Goal: Transaction & Acquisition: Subscribe to service/newsletter

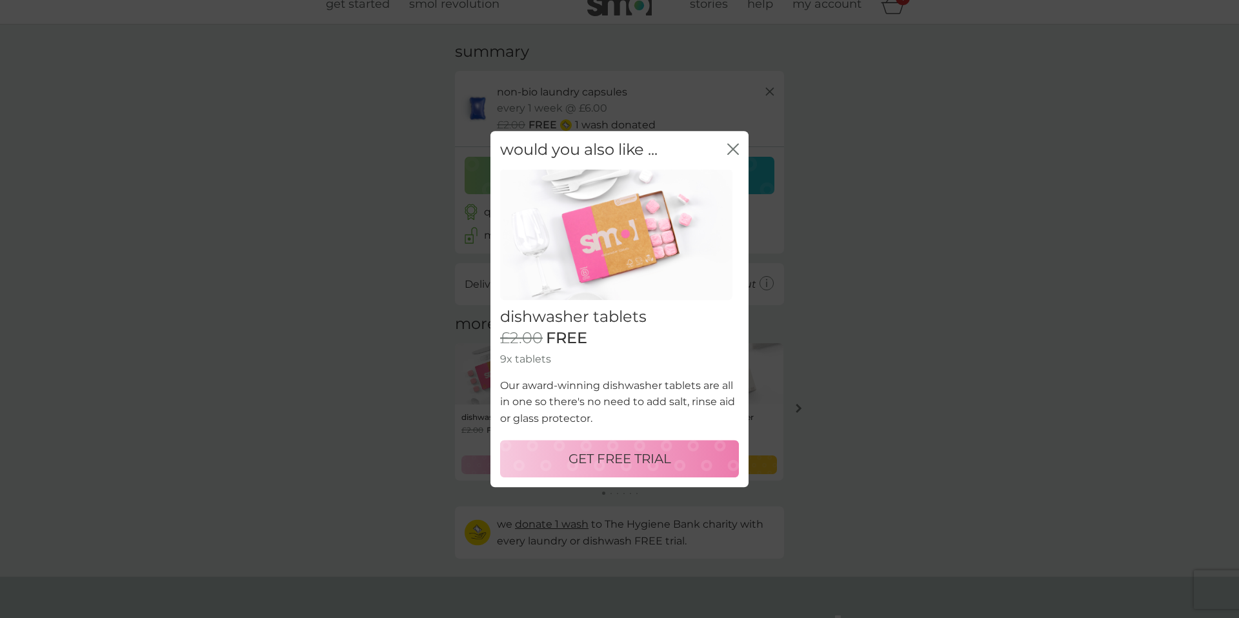
click at [609, 459] on p "GET FREE TRIAL" at bounding box center [620, 458] width 103 height 21
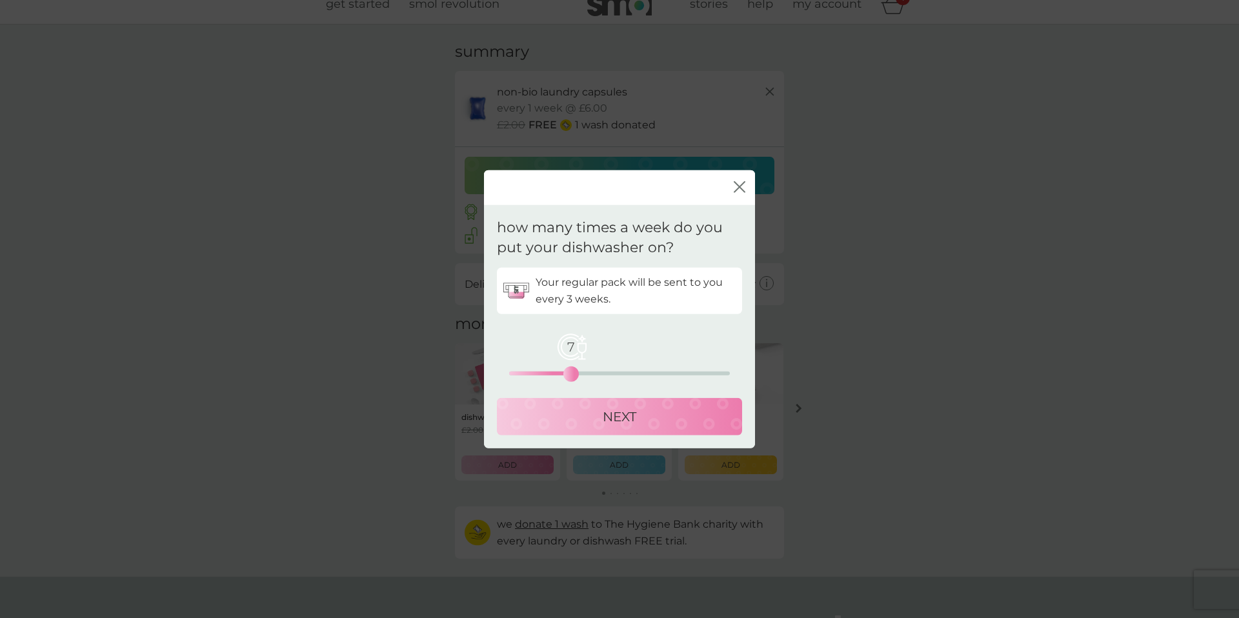
drag, startPoint x: 510, startPoint y: 374, endPoint x: 570, endPoint y: 371, distance: 59.5
click at [570, 371] on div "7" at bounding box center [571, 373] width 5 height 5
click at [609, 416] on p "NEXT" at bounding box center [620, 416] width 34 height 21
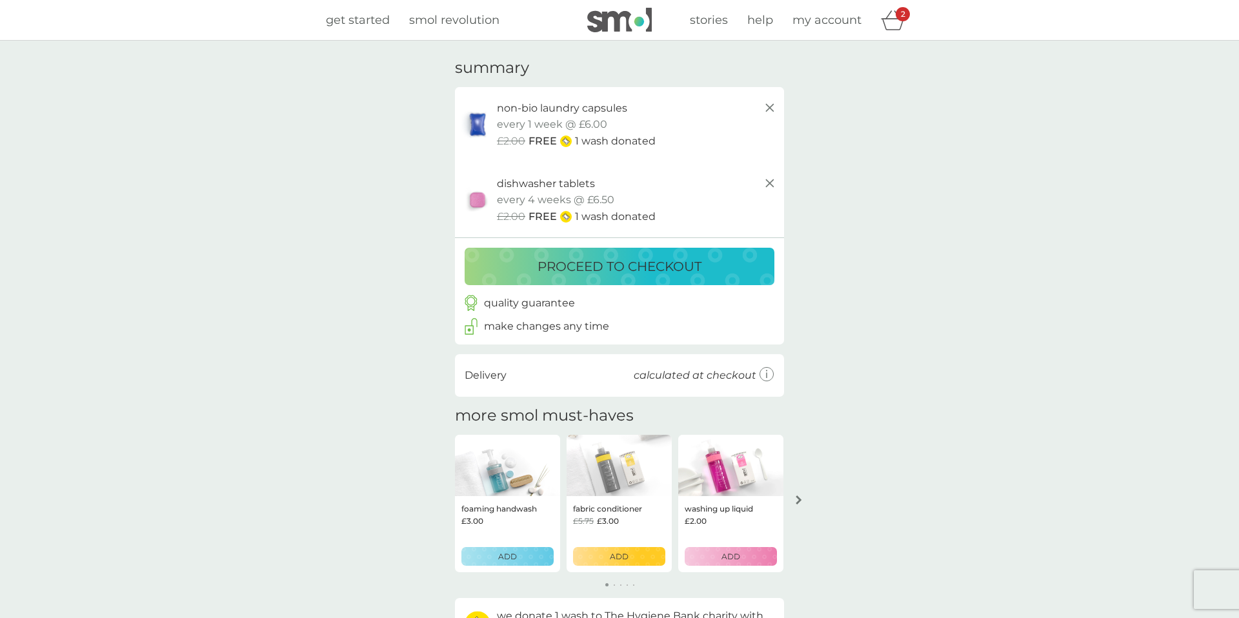
click at [678, 270] on p "proceed to checkout" at bounding box center [620, 266] width 164 height 21
